Goal: Task Accomplishment & Management: Use online tool/utility

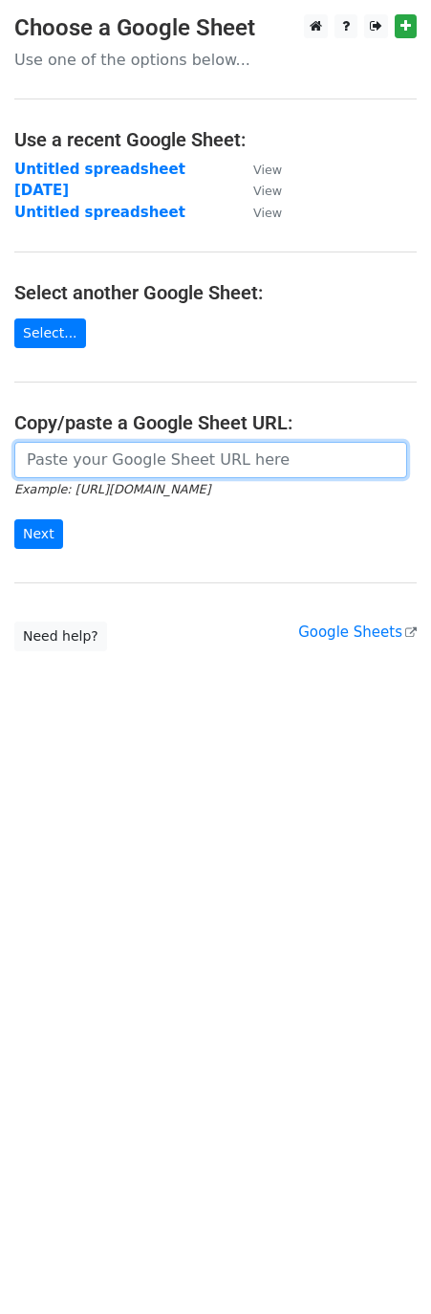
click at [121, 454] on input "url" at bounding box center [210, 460] width 393 height 36
paste input "[URL][DOMAIN_NAME]"
type input "[URL][DOMAIN_NAME]"
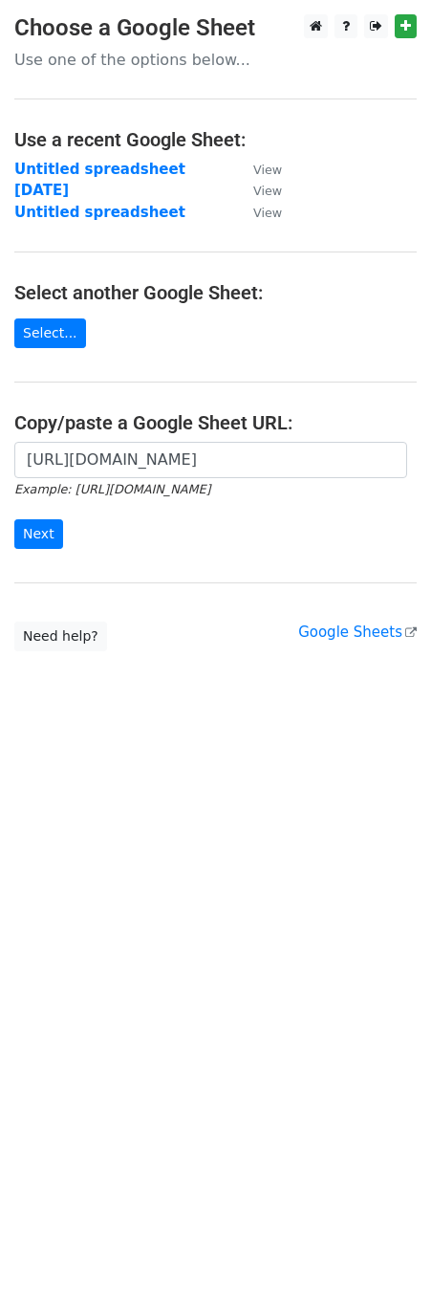
click at [24, 519] on form "[URL][DOMAIN_NAME] Example: [URL][DOMAIN_NAME] Next" at bounding box center [215, 495] width 403 height 107
click at [23, 541] on input "Next" at bounding box center [38, 534] width 49 height 30
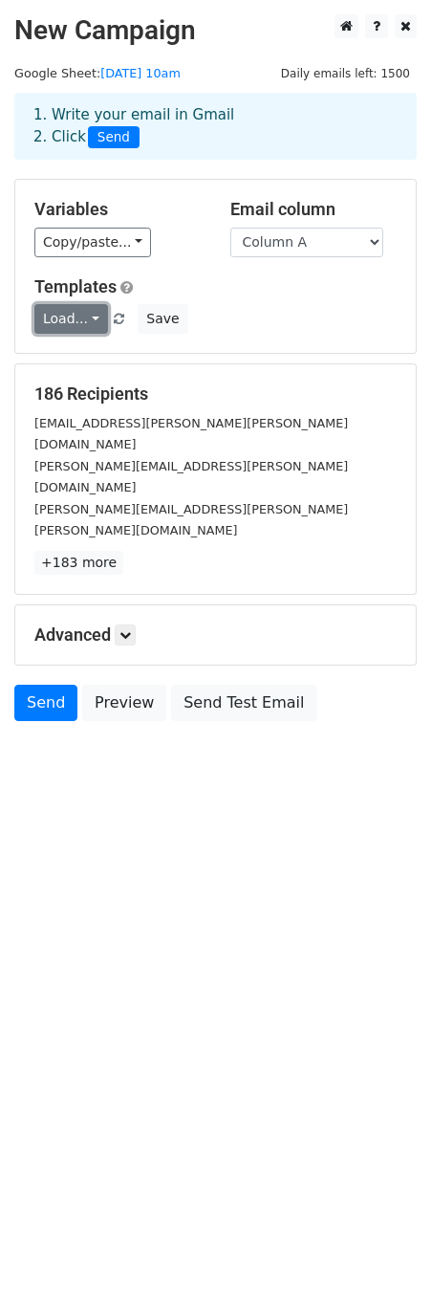
click at [64, 322] on link "Load..." at bounding box center [71, 319] width 74 height 30
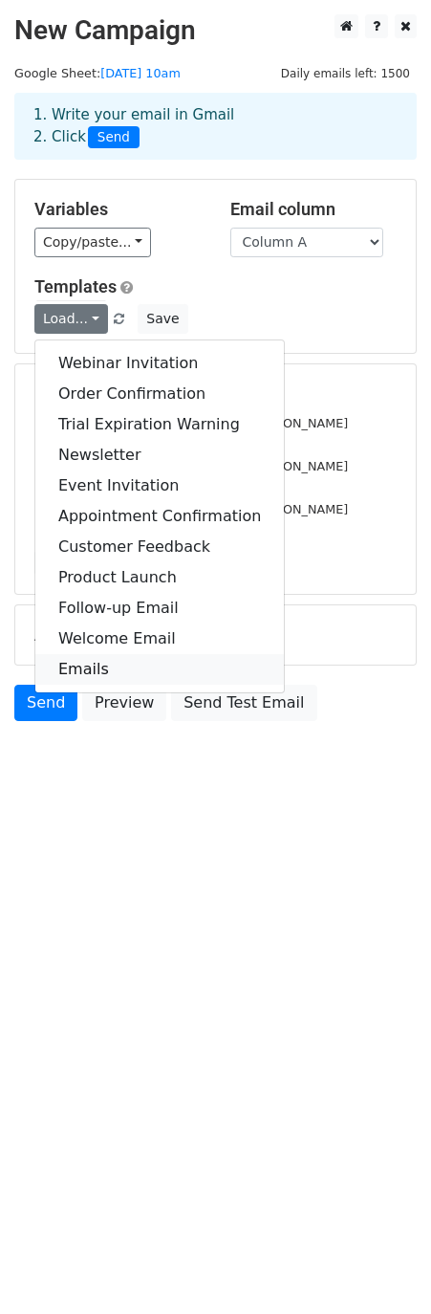
click at [81, 664] on link "Emails" at bounding box center [159, 669] width 249 height 31
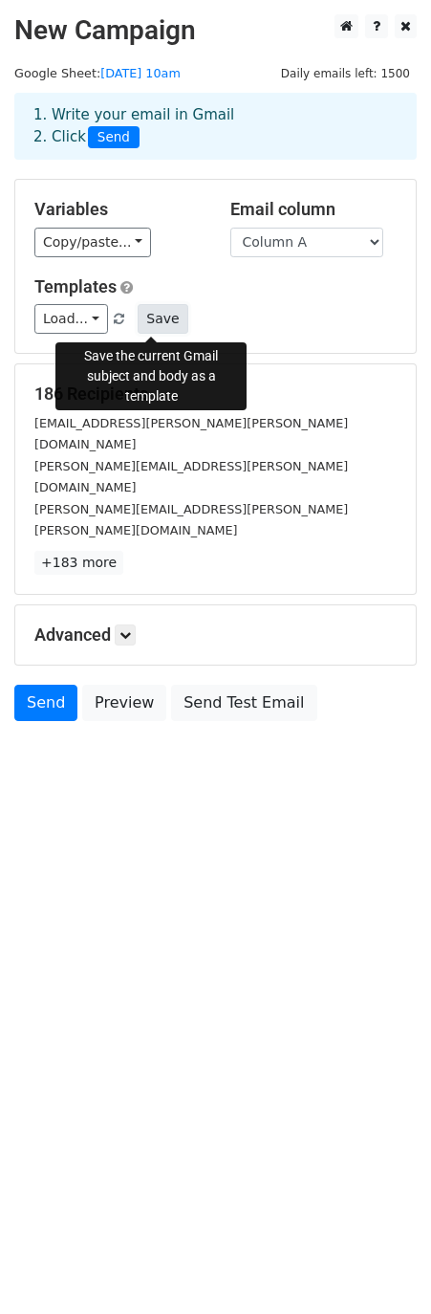
click at [172, 318] on button "Save" at bounding box center [163, 319] width 50 height 30
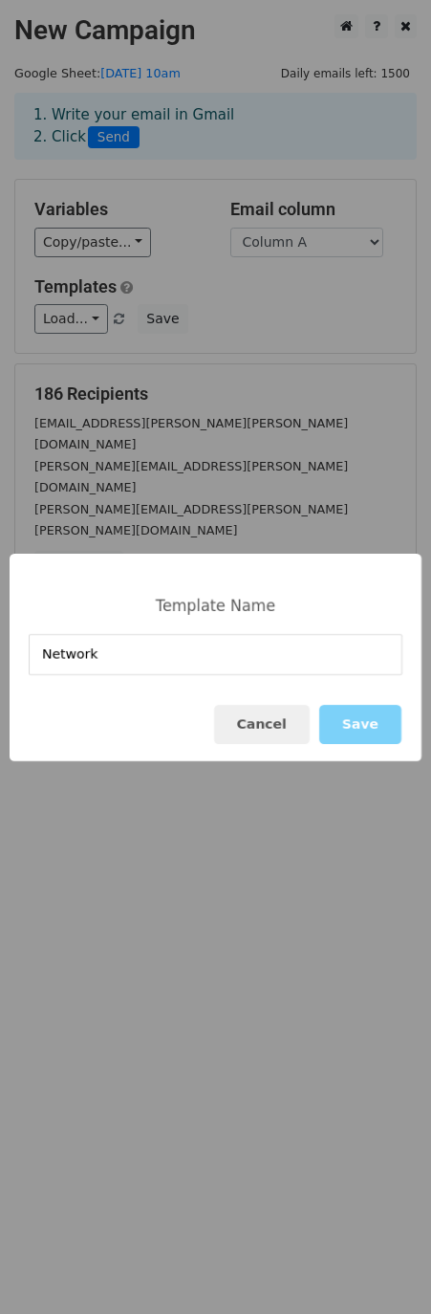
type input "Network"
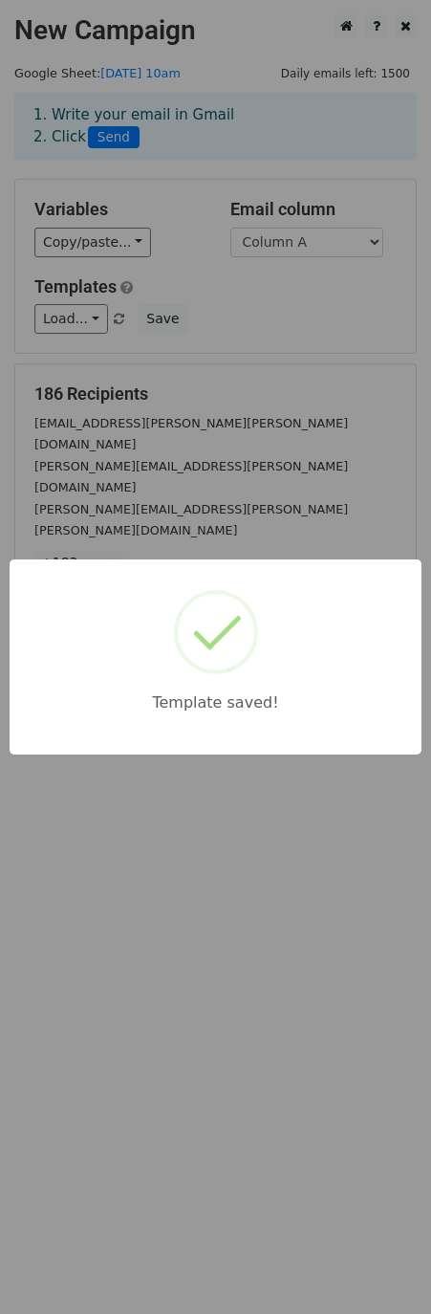
click at [267, 977] on div "Template saved!" at bounding box center [215, 657] width 431 height 1314
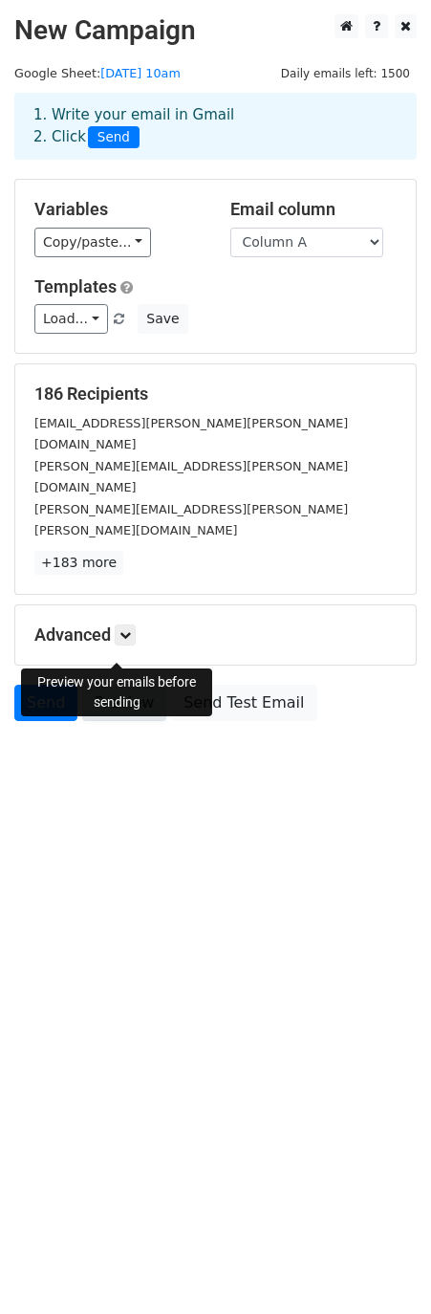
click at [129, 685] on link "Preview" at bounding box center [124, 703] width 84 height 36
click at [127, 685] on link "Preview" at bounding box center [124, 703] width 84 height 36
click at [55, 685] on link "Send" at bounding box center [45, 703] width 63 height 36
